Goal: Check status: Check status

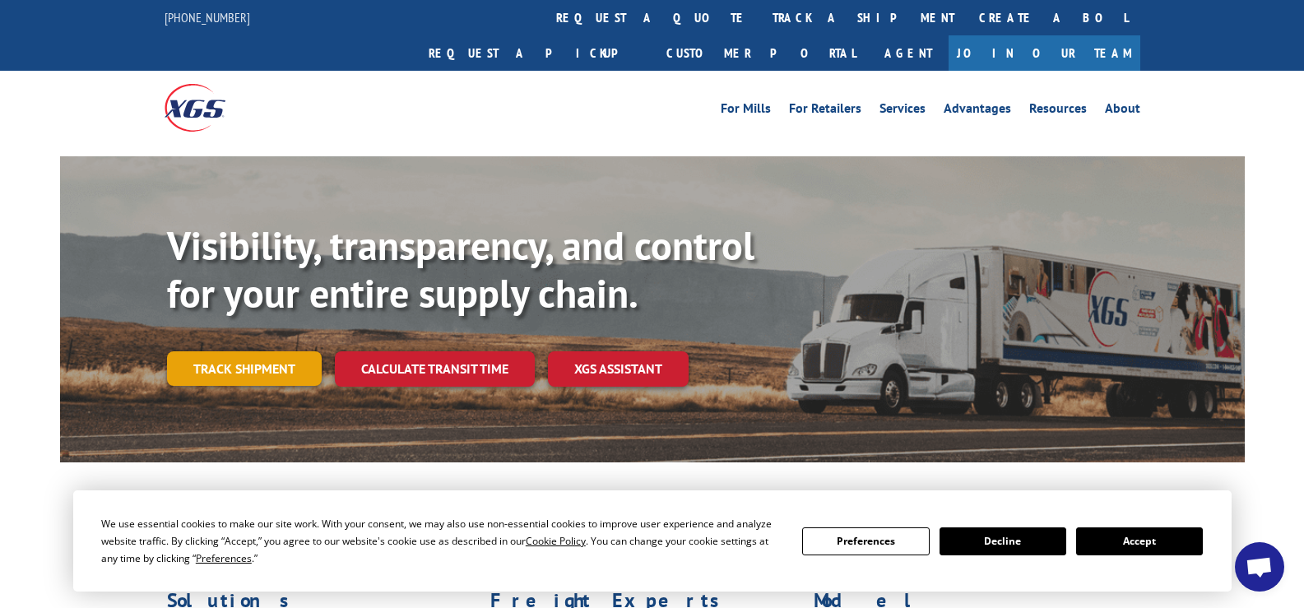
click at [250, 351] on link "Track shipment" at bounding box center [244, 368] width 155 height 35
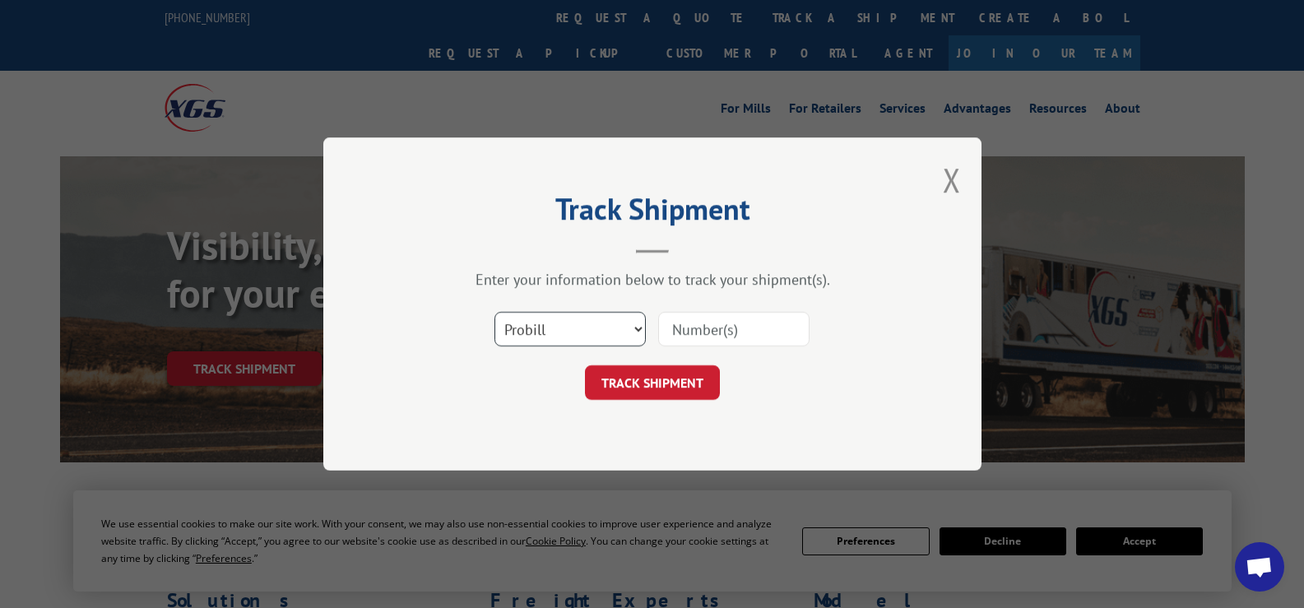
click at [636, 322] on select "Select category... Probill BOL PO" at bounding box center [569, 329] width 151 height 35
select select "bol"
click at [494, 312] on select "Select category... Probill BOL PO" at bounding box center [569, 329] width 151 height 35
click at [557, 326] on select "Select category... Probill BOL PO" at bounding box center [569, 329] width 151 height 35
click at [743, 328] on input at bounding box center [733, 329] width 151 height 35
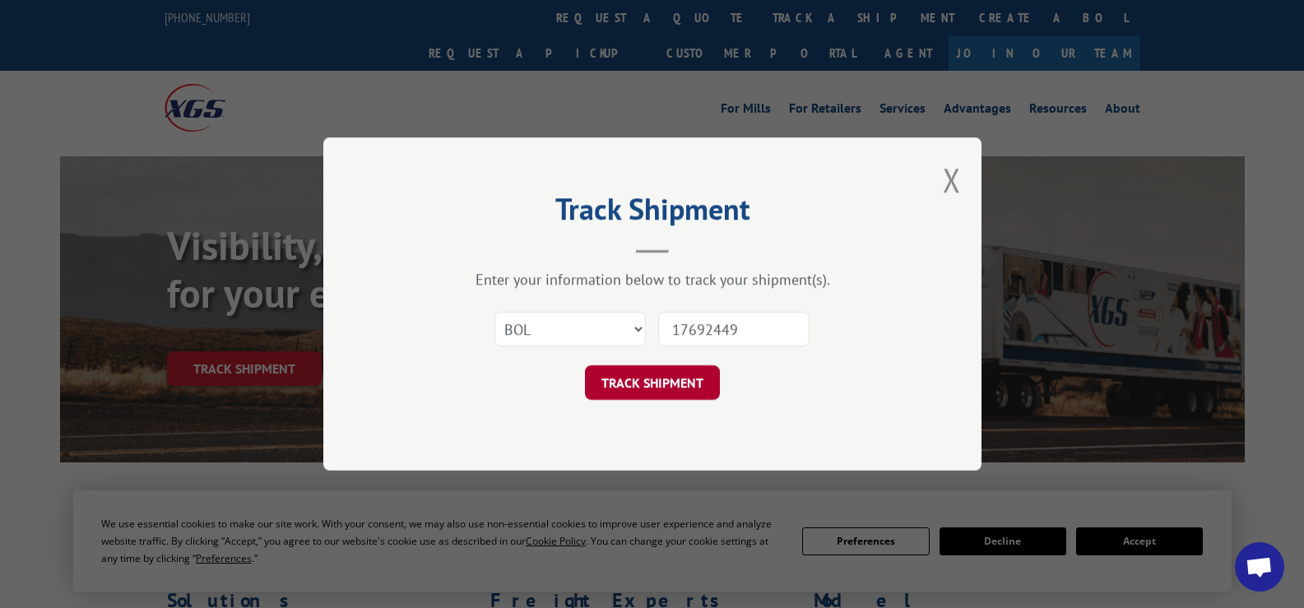
type input "17692449"
click at [665, 375] on button "TRACK SHIPMENT" at bounding box center [652, 382] width 135 height 35
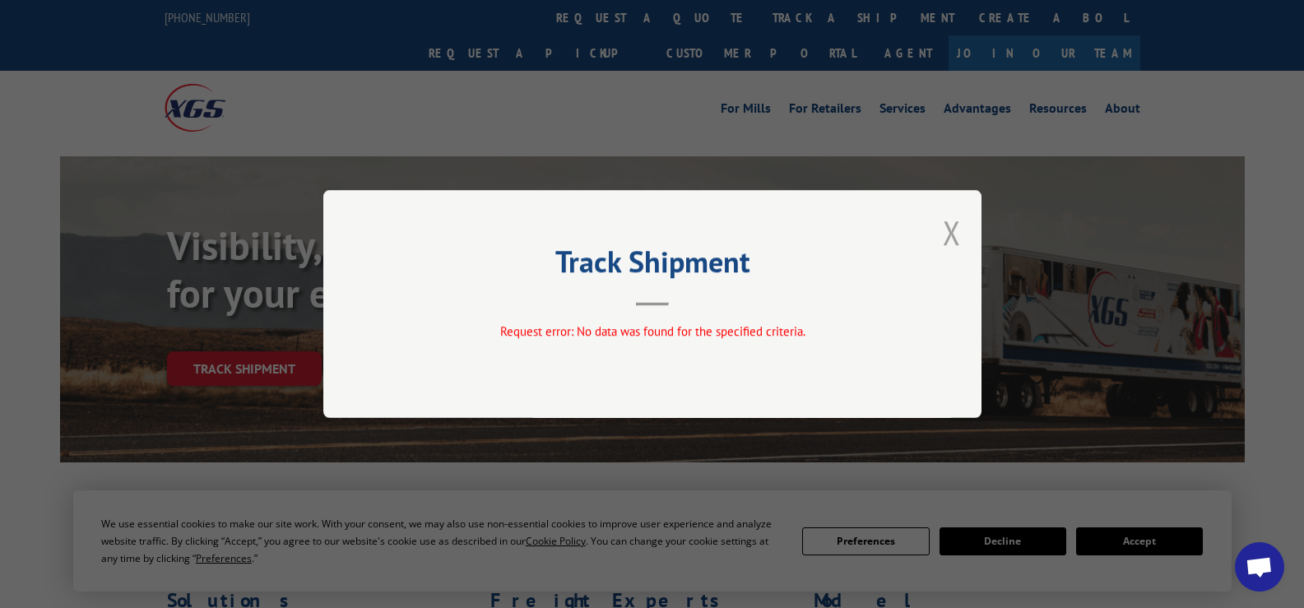
click at [947, 226] on button "Close modal" at bounding box center [952, 233] width 18 height 44
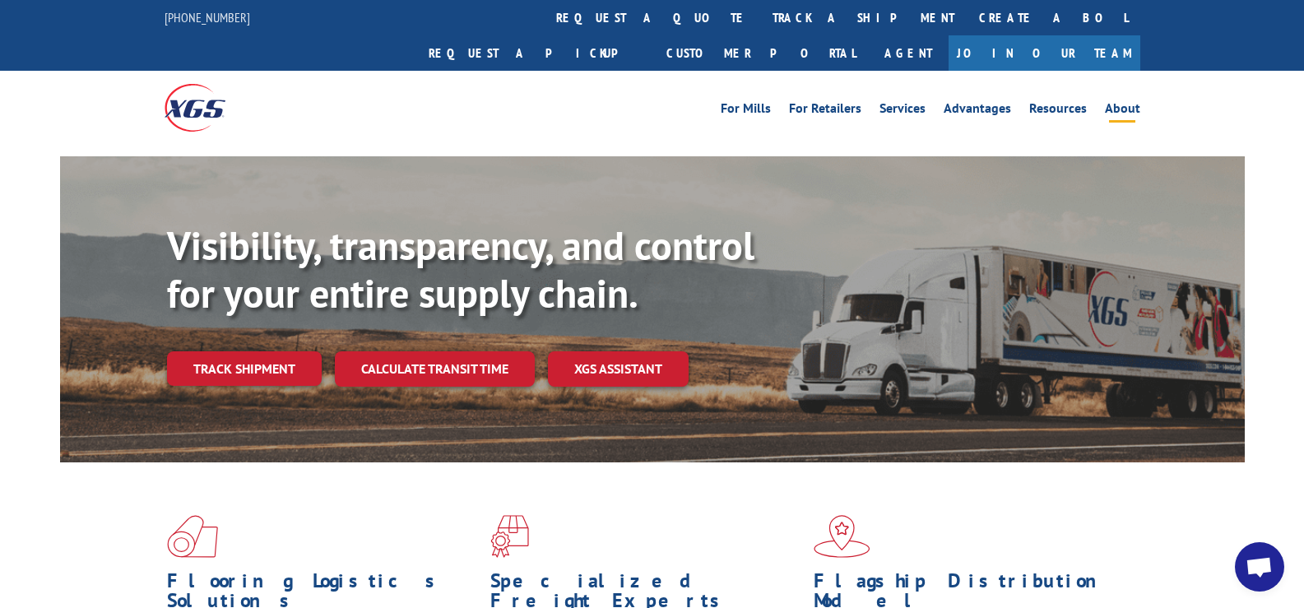
click at [1124, 102] on link "About" at bounding box center [1122, 111] width 35 height 18
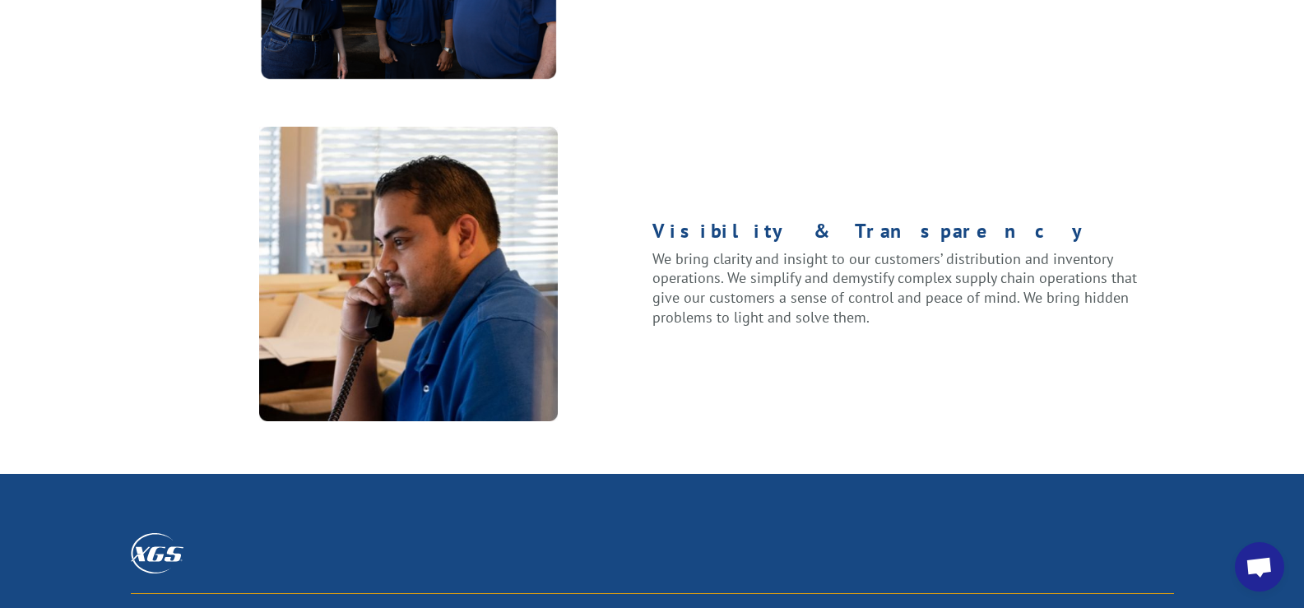
scroll to position [2139, 0]
